Goal: Find specific page/section: Find specific page/section

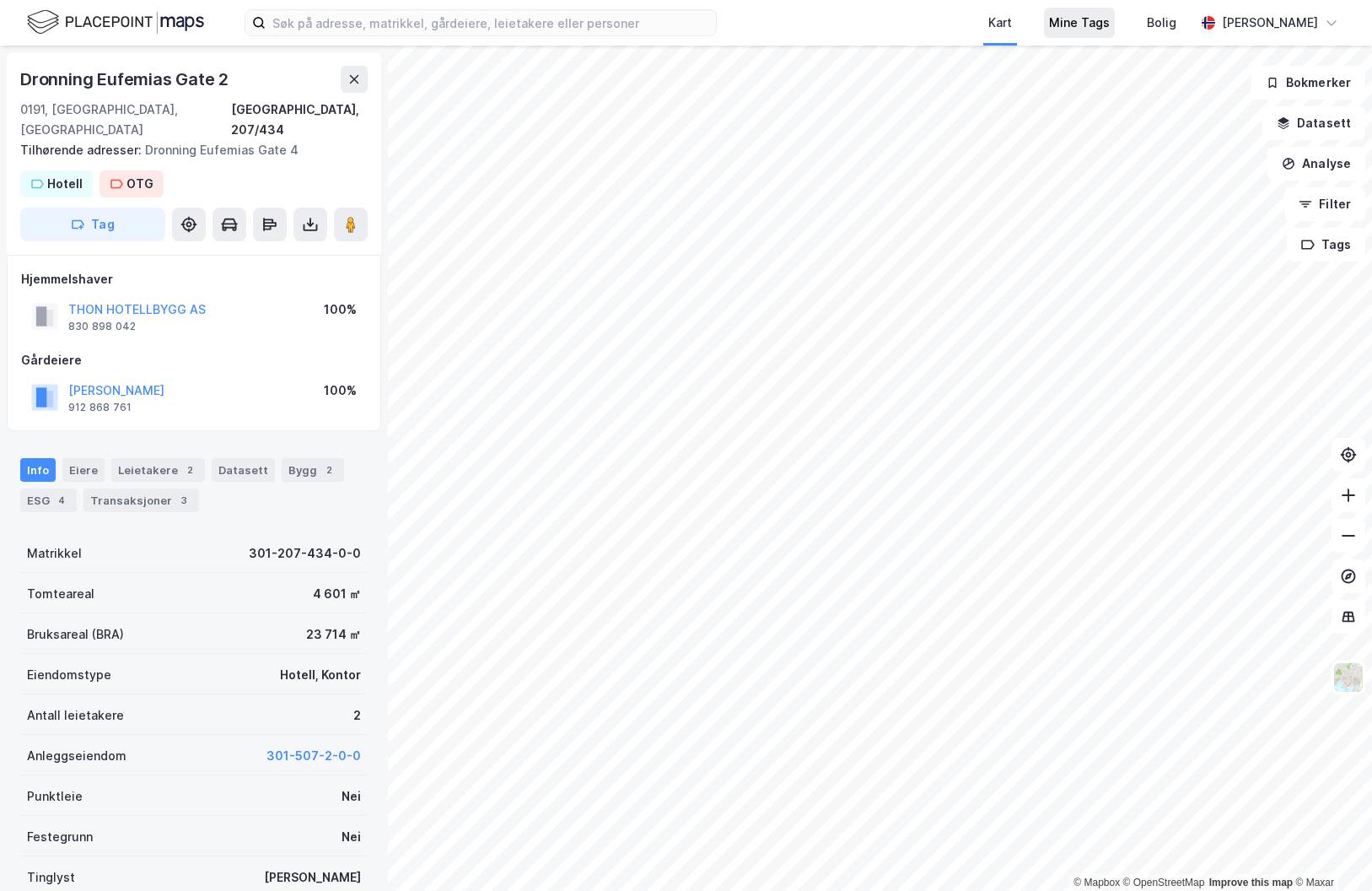
click at [1110, 25] on div "Mine Tags" at bounding box center [1079, 23] width 61 height 20
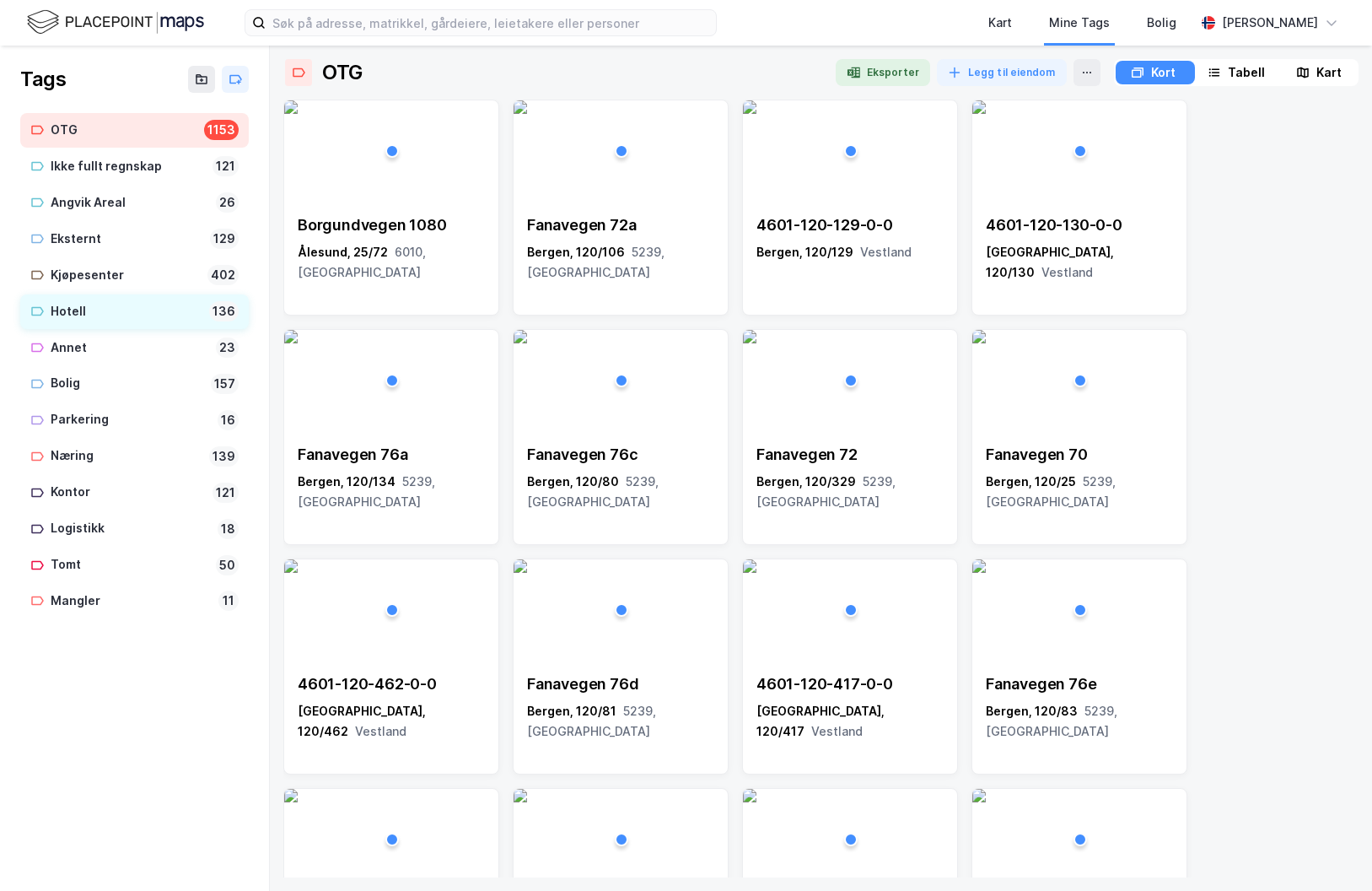
click at [70, 305] on div "Hotell" at bounding box center [127, 311] width 151 height 21
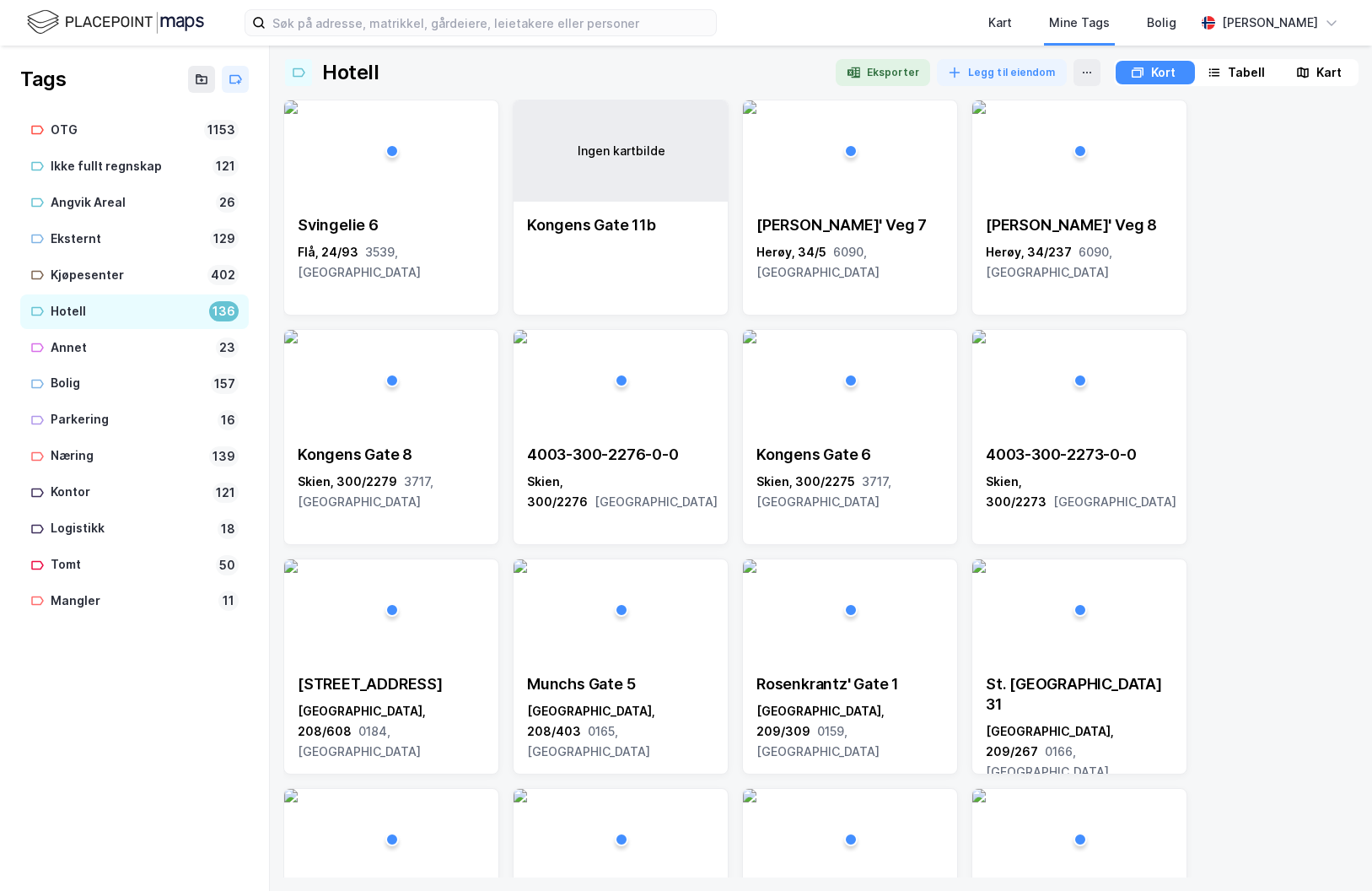
click at [1244, 72] on div "Tabell" at bounding box center [1245, 73] width 37 height 20
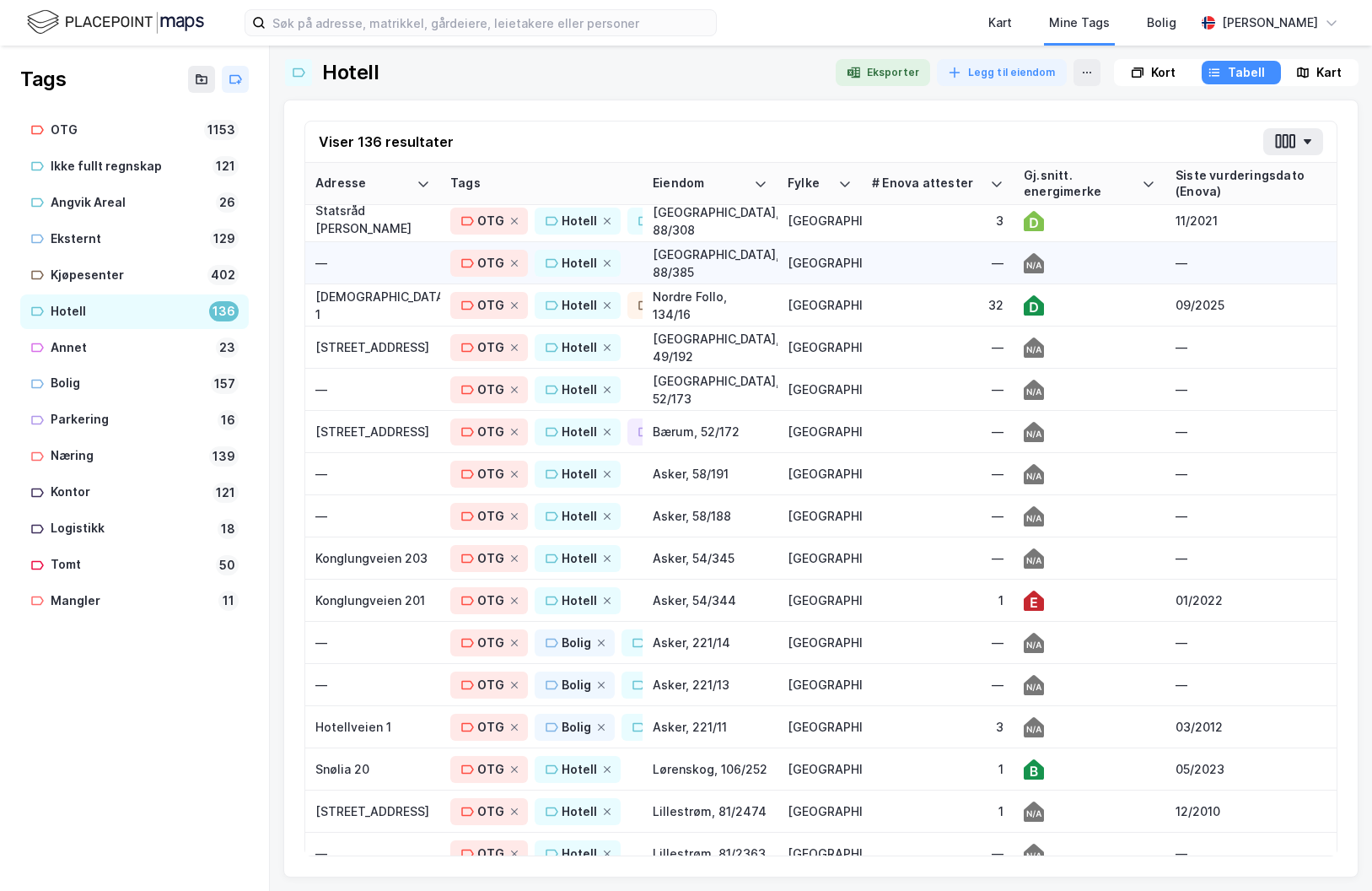
scroll to position [1266, 0]
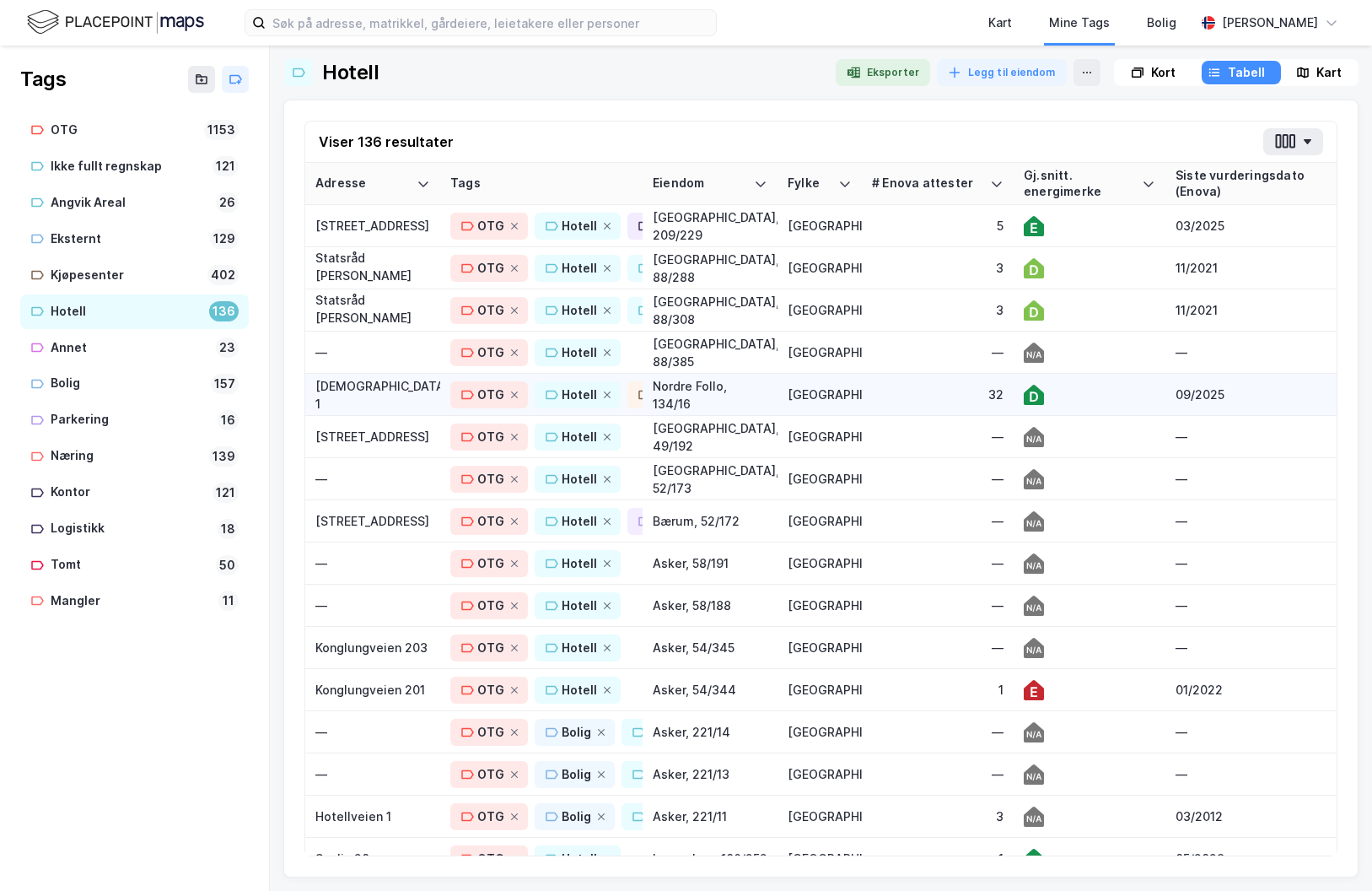
click at [916, 392] on div "32" at bounding box center [938, 395] width 132 height 18
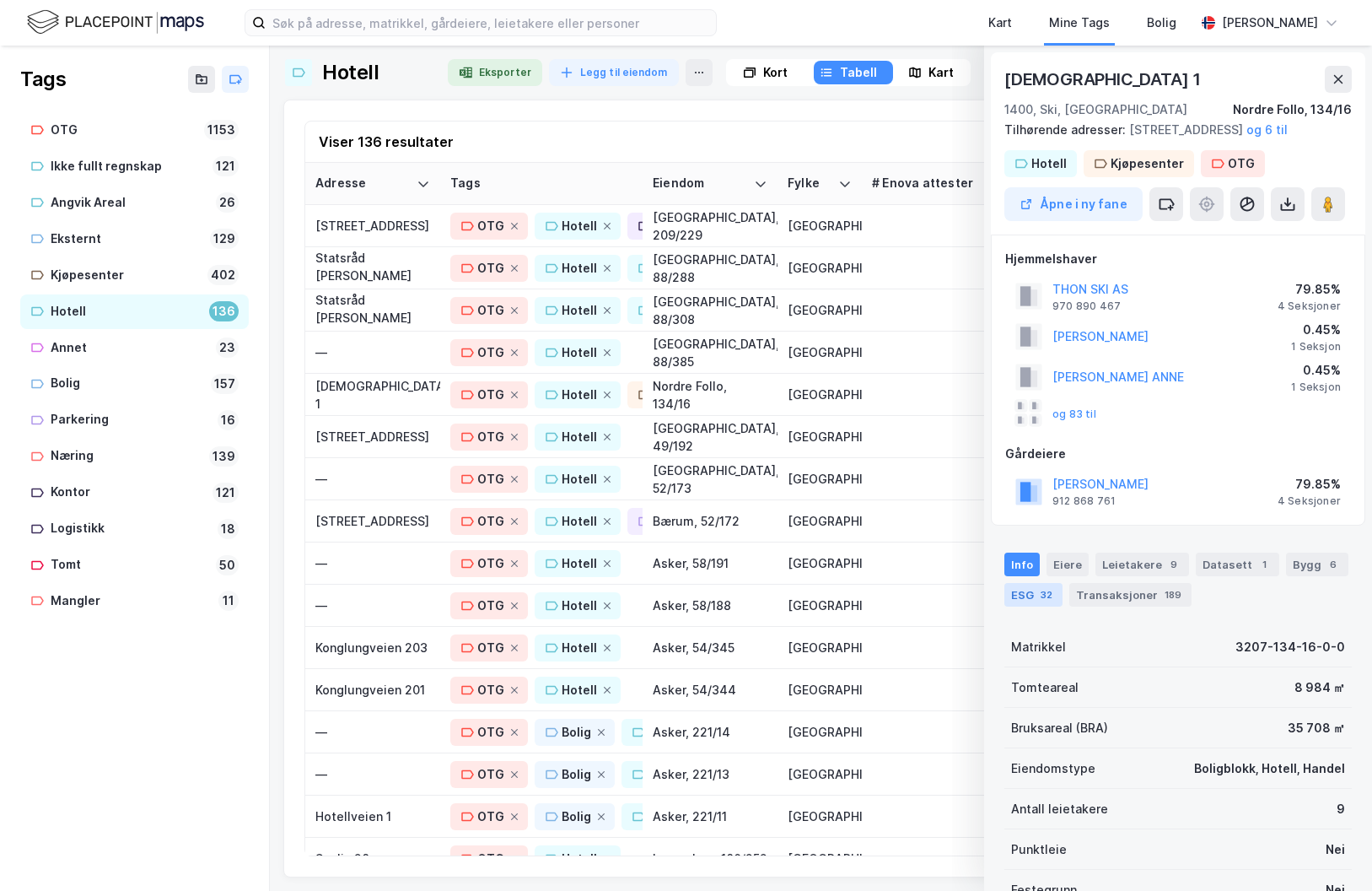
click at [1032, 607] on div "ESG 32" at bounding box center [1033, 595] width 58 height 24
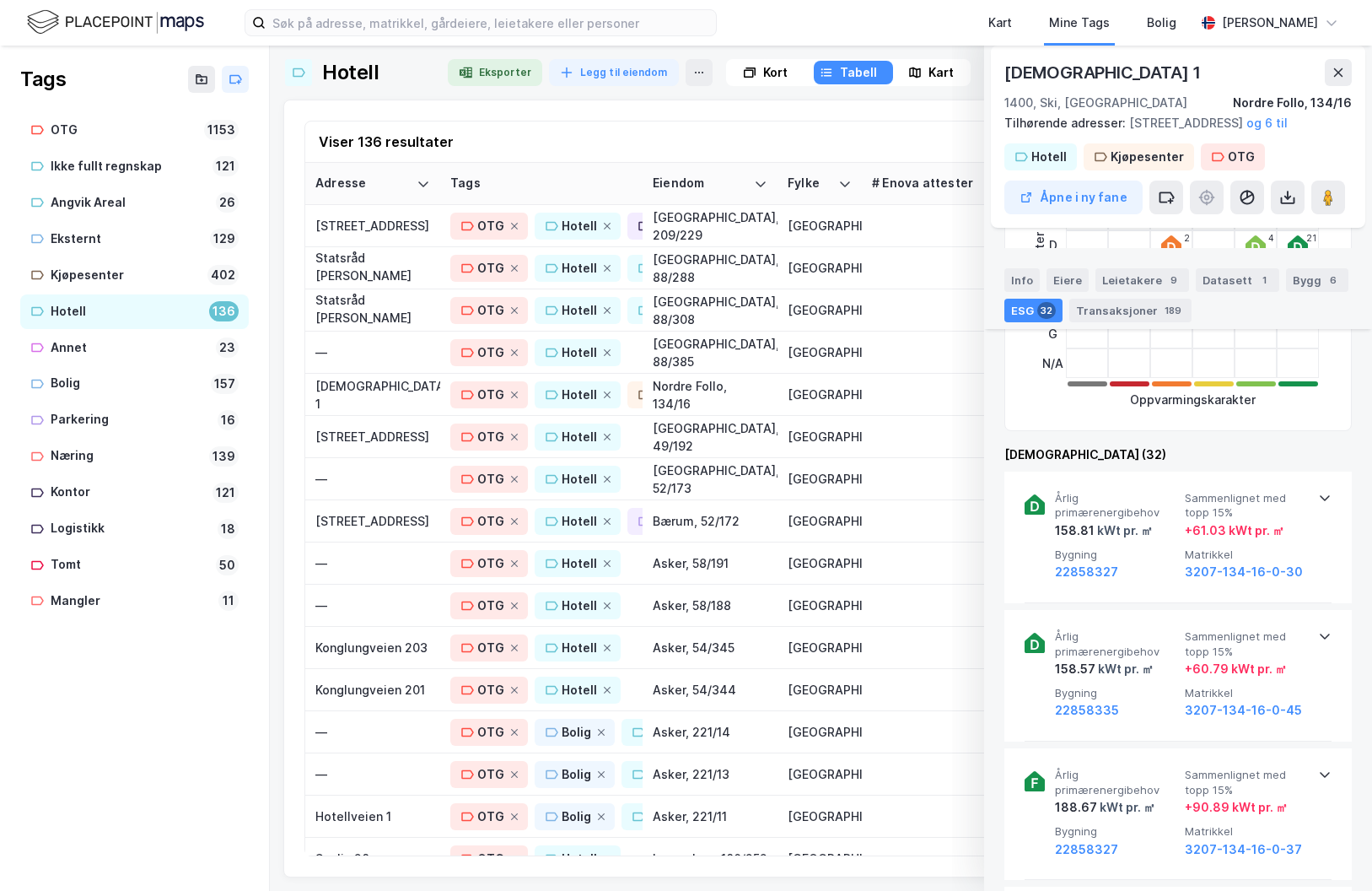
scroll to position [591, 0]
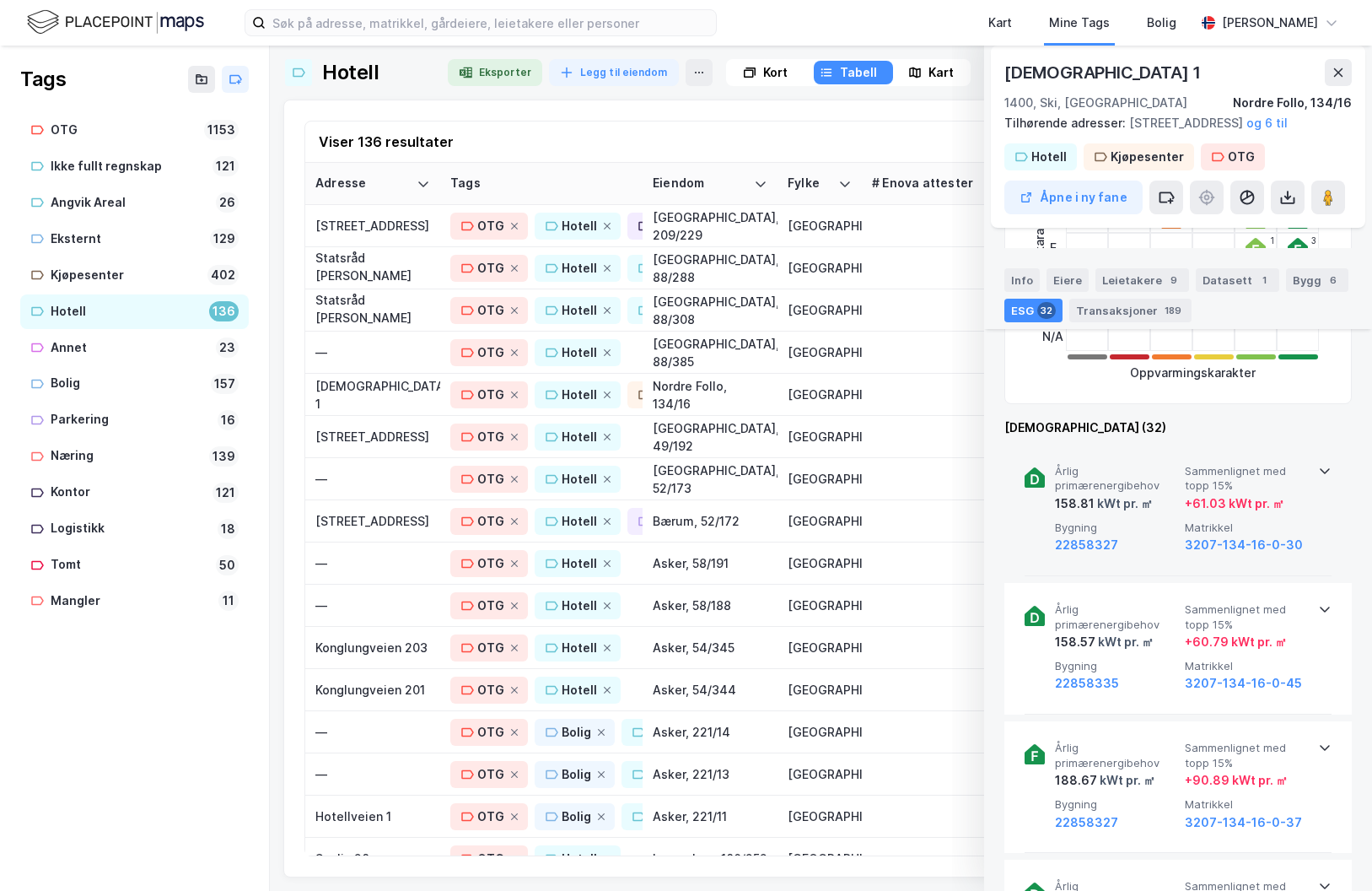
click at [1321, 477] on icon at bounding box center [1325, 471] width 14 height 14
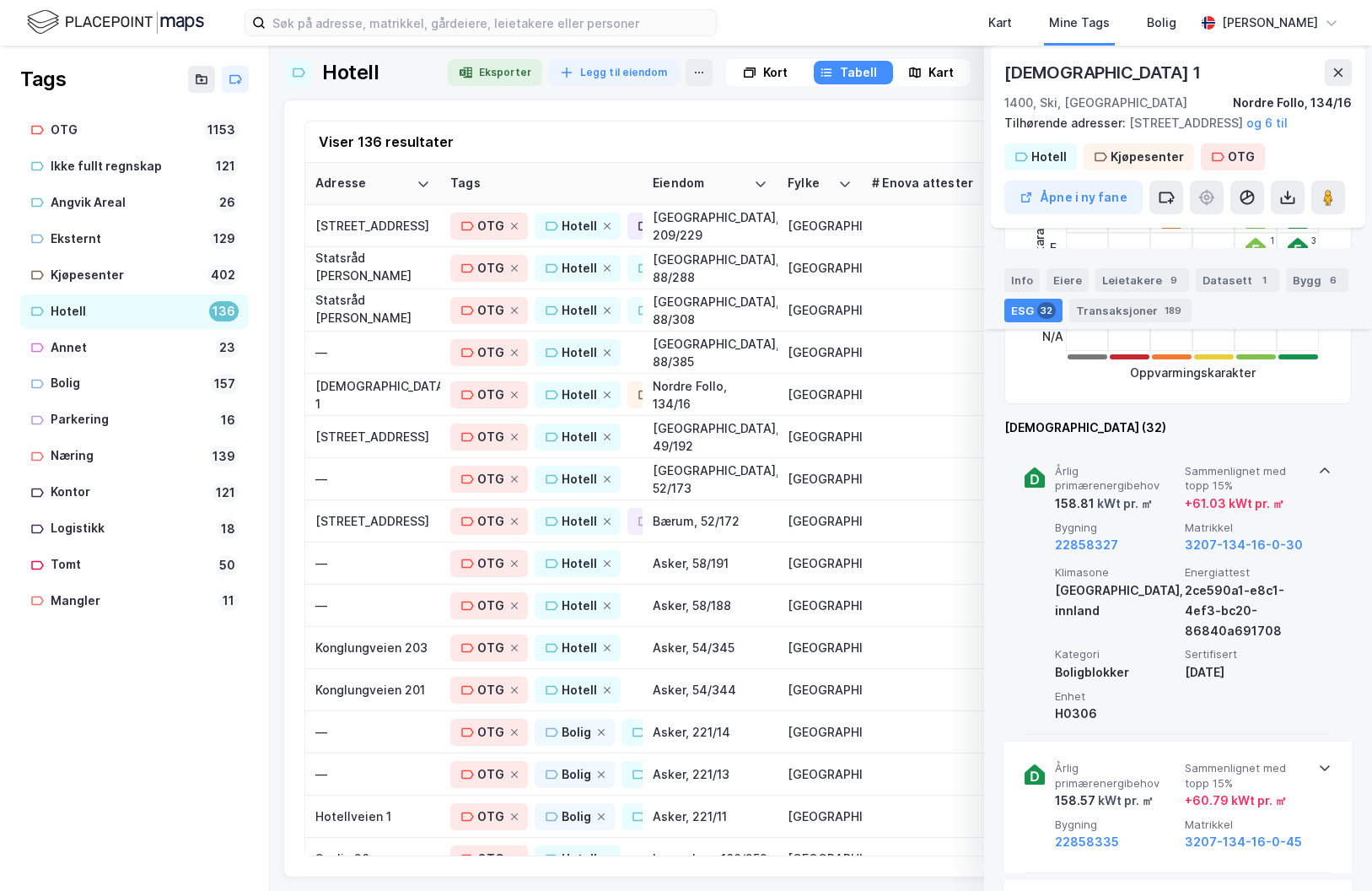
click at [1318, 477] on icon at bounding box center [1325, 471] width 14 height 14
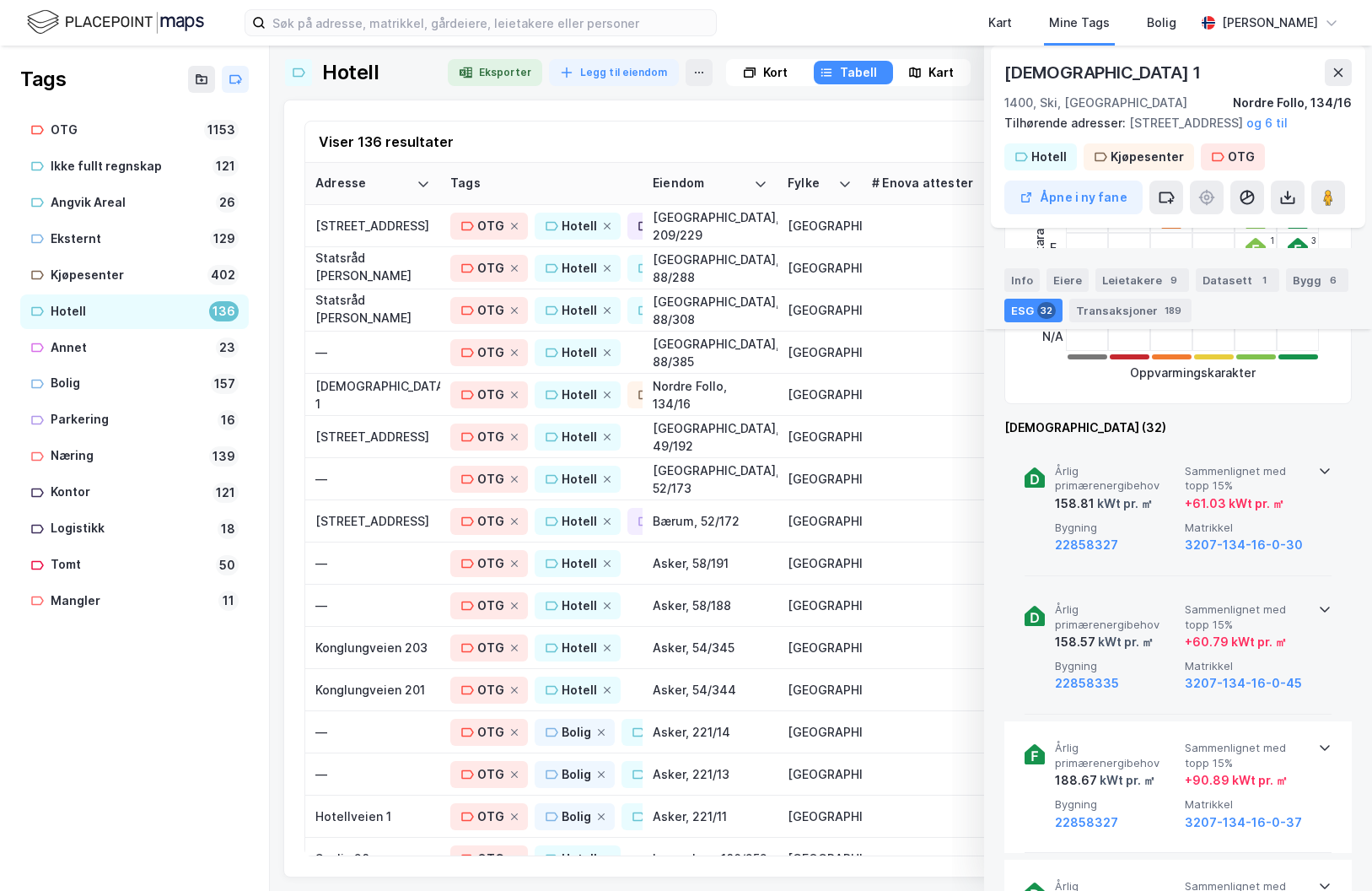
click at [1311, 629] on div "Årlig primærenergibehov 158.57 kWt pr. ㎡ Sammenlignet med topp 15% + 60.79 kWt …" at bounding box center [1178, 649] width 307 height 132
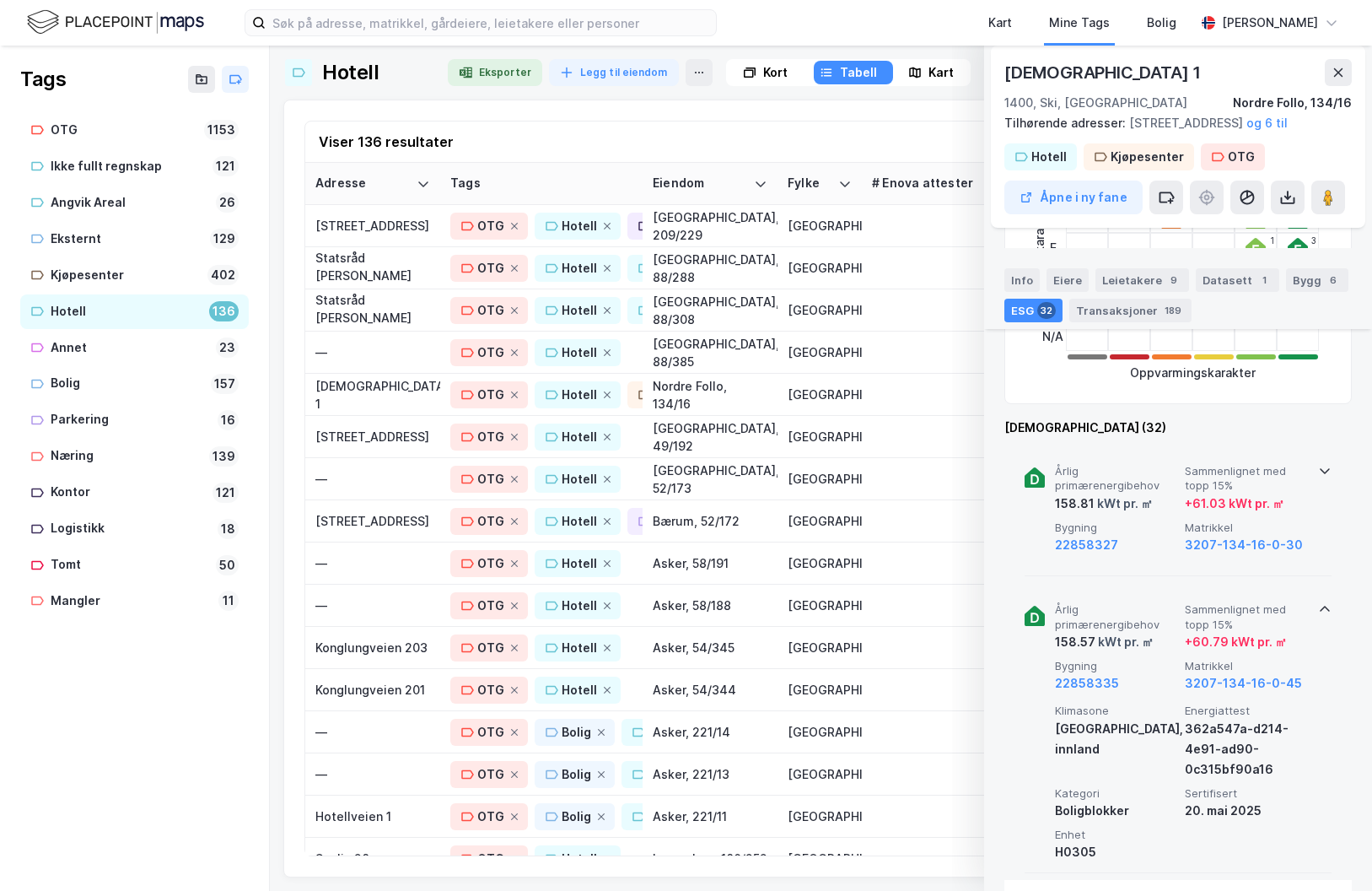
click at [1311, 629] on div "Årlig primærenergibehov 158.57 kWt pr. ㎡ Sammenlignet med topp 15% + 60.79 kWt …" at bounding box center [1178, 728] width 307 height 290
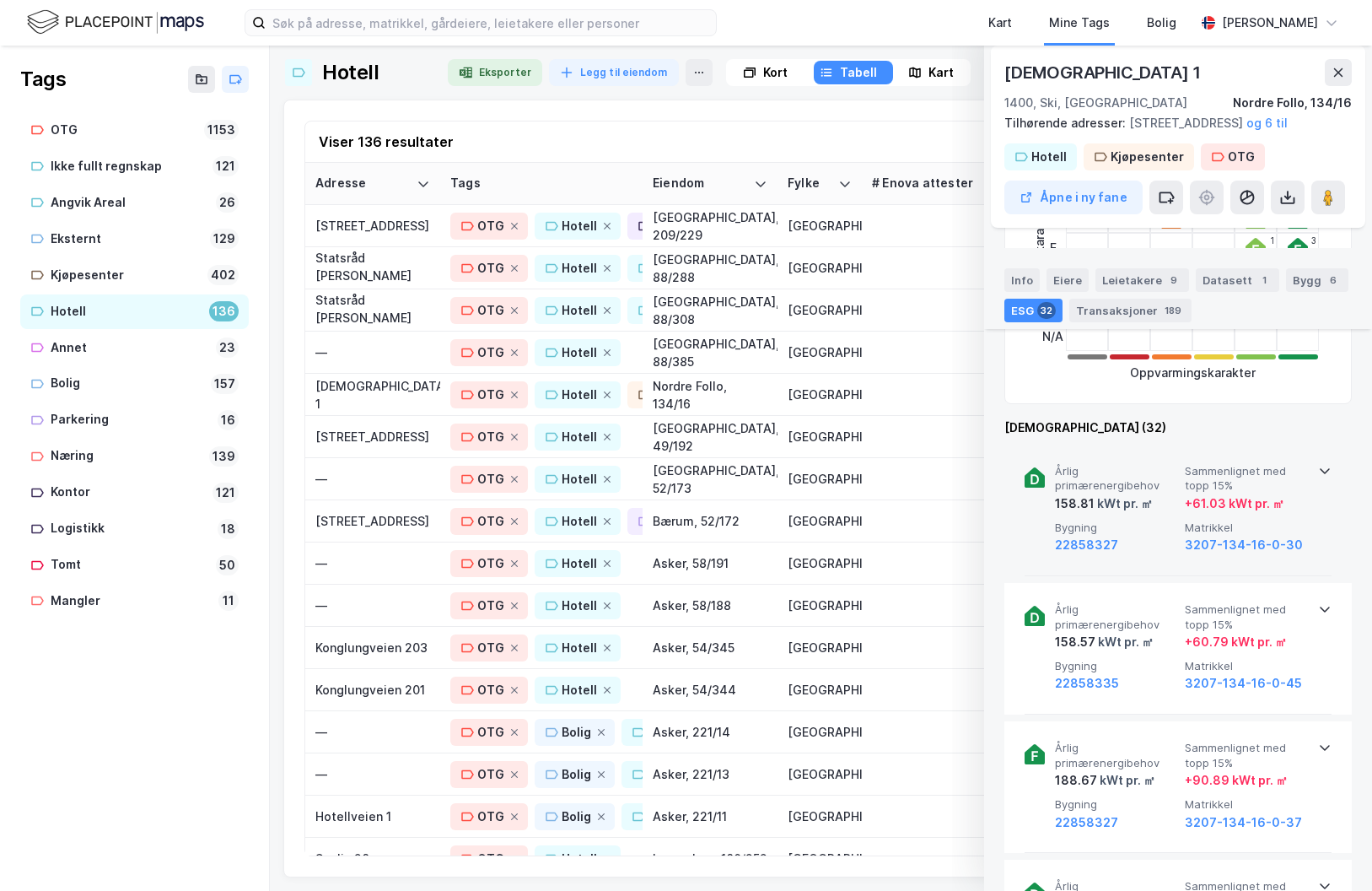
click at [1318, 477] on icon at bounding box center [1325, 471] width 14 height 14
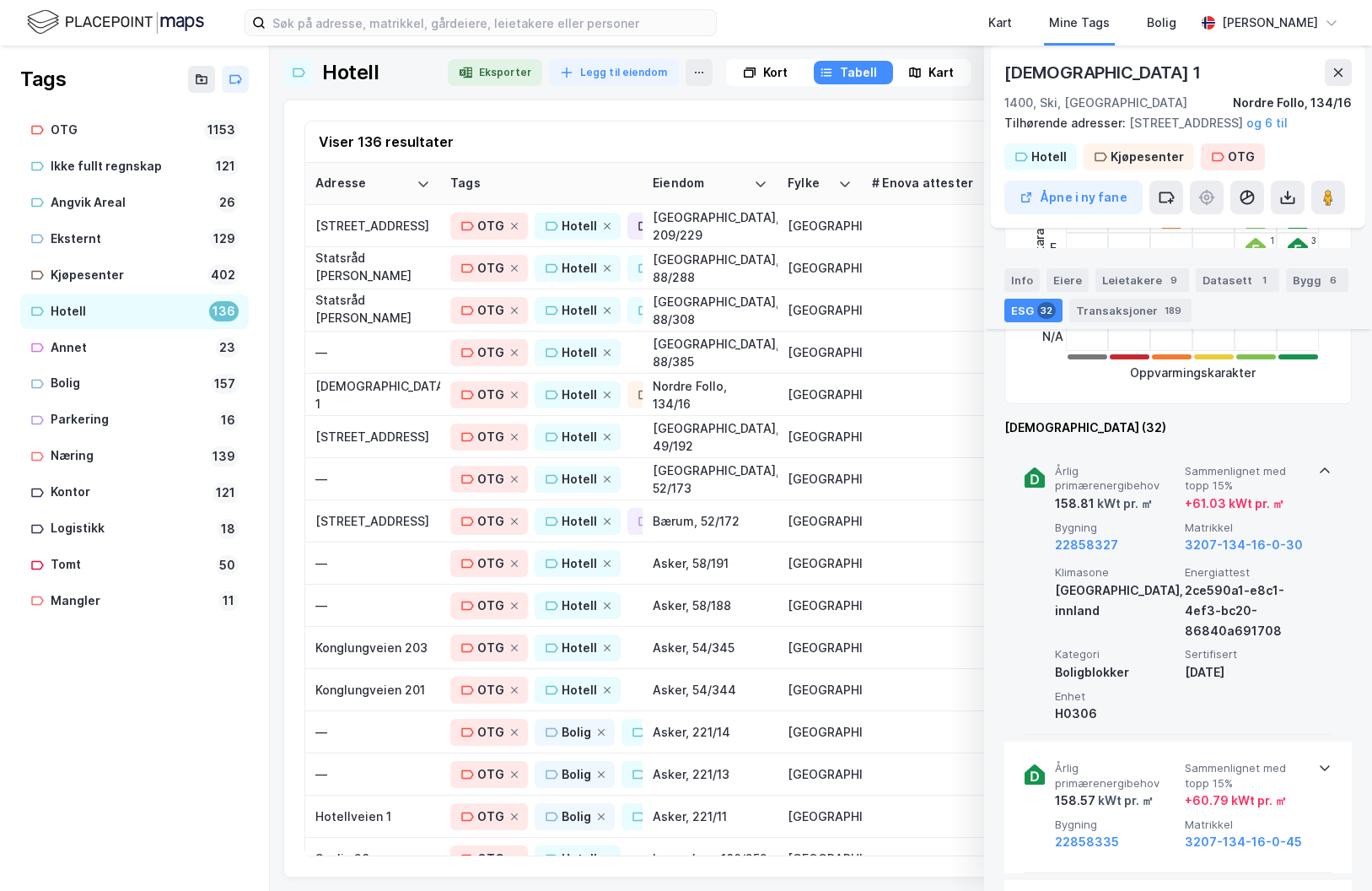
click at [1320, 473] on icon at bounding box center [1325, 470] width 10 height 6
